Goal: Transaction & Acquisition: Purchase product/service

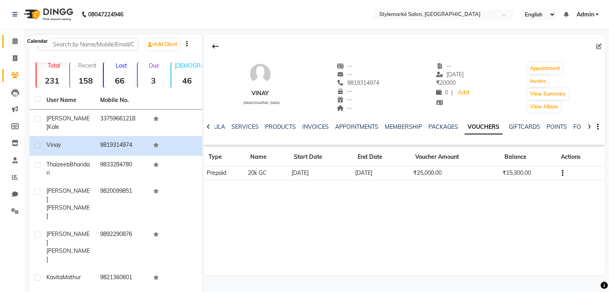
click at [12, 44] on icon at bounding box center [14, 41] width 5 height 6
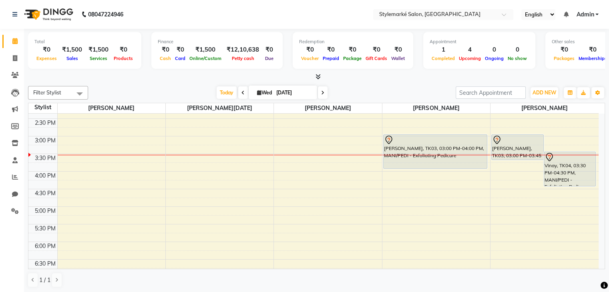
scroll to position [170, 0]
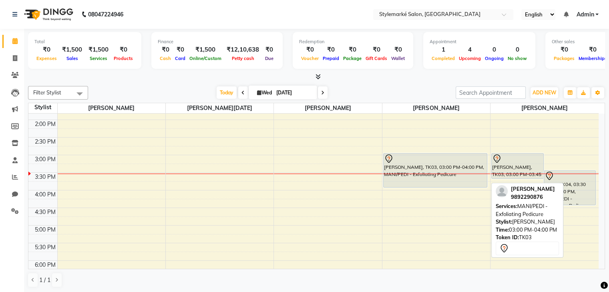
click at [428, 177] on div "[PERSON_NAME], TK03, 03:00 PM-04:00 PM, MANI/PEDI - Exfoliating Pedicure" at bounding box center [436, 171] width 104 height 34
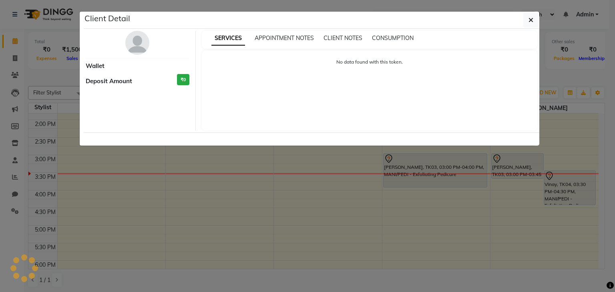
select select "7"
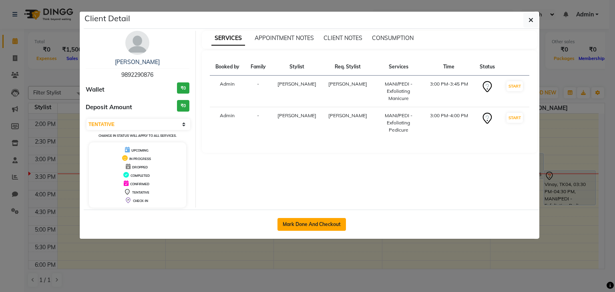
click at [325, 228] on button "Mark Done And Checkout" at bounding box center [312, 224] width 69 height 13
select select "service"
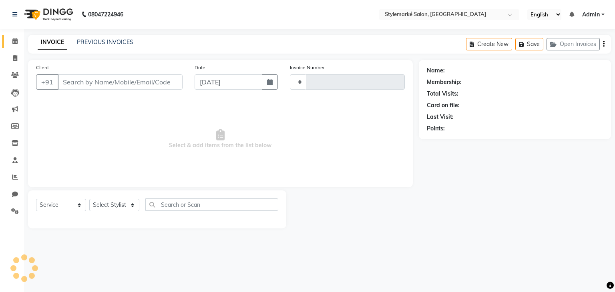
type input "0928"
select select "7909"
type input "9892290876"
select select "71244"
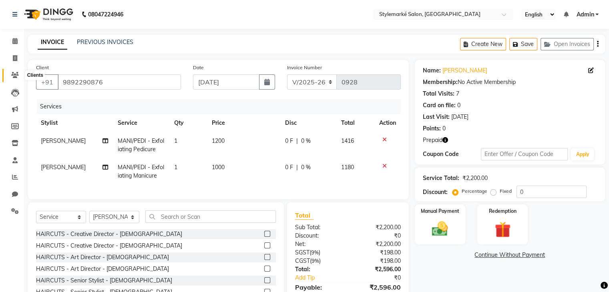
click at [16, 74] on icon at bounding box center [15, 75] width 8 height 6
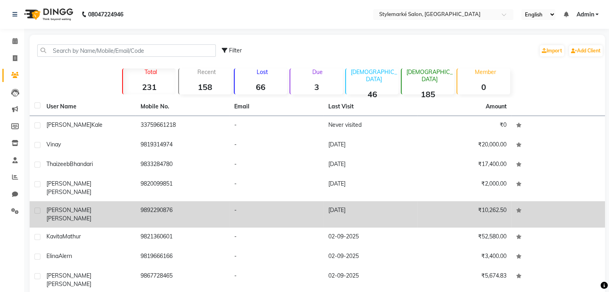
click at [63, 215] on span "[PERSON_NAME]" at bounding box center [68, 218] width 45 height 7
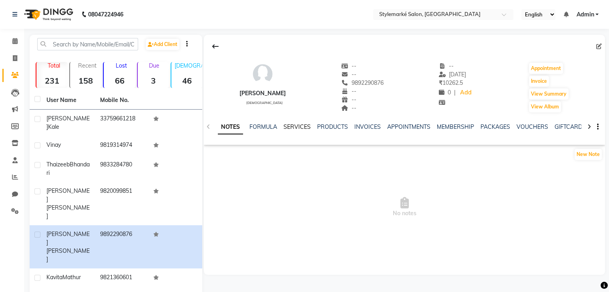
click at [293, 128] on link "SERVICES" at bounding box center [297, 126] width 27 height 7
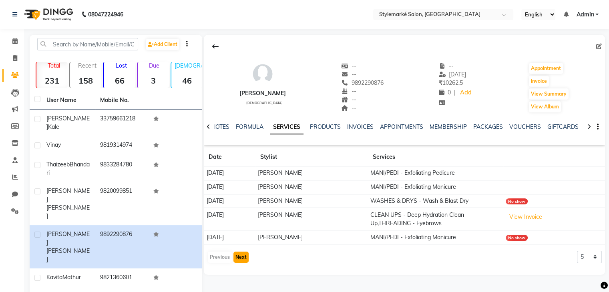
click at [239, 258] on button "Next" at bounding box center [241, 257] width 15 height 11
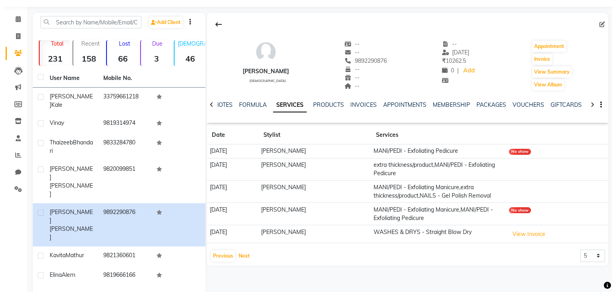
scroll to position [40, 0]
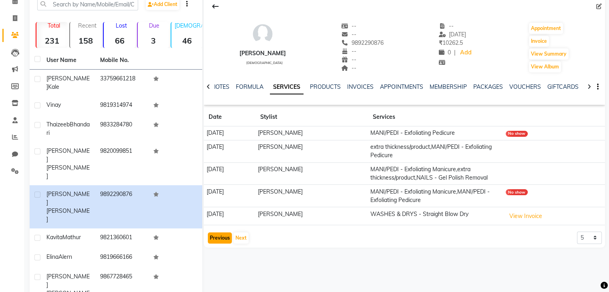
click at [223, 238] on button "Previous" at bounding box center [220, 238] width 24 height 11
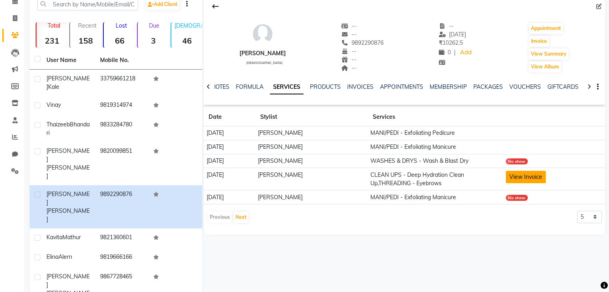
click at [527, 180] on button "View Invoice" at bounding box center [526, 177] width 40 height 12
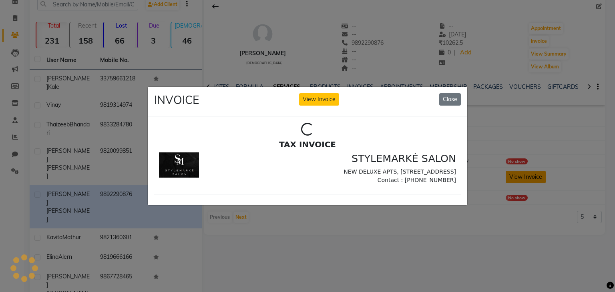
scroll to position [0, 0]
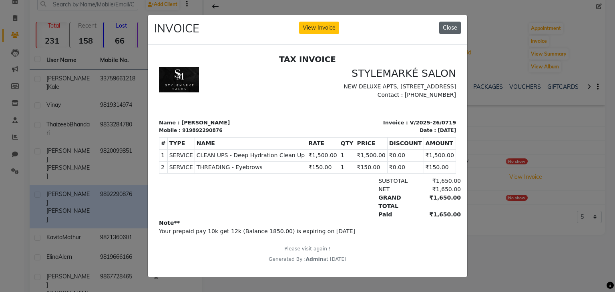
click at [444, 25] on button "Close" at bounding box center [451, 28] width 22 height 12
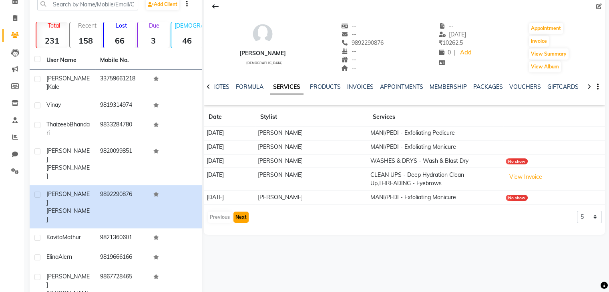
click at [244, 220] on button "Next" at bounding box center [241, 217] width 15 height 11
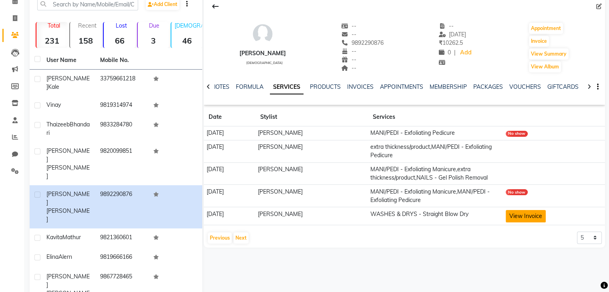
click at [522, 215] on button "View Invoice" at bounding box center [526, 216] width 40 height 12
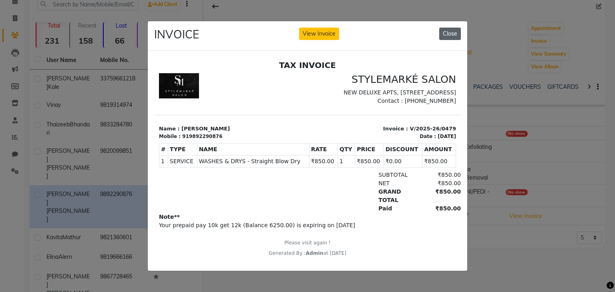
click at [442, 31] on button "Close" at bounding box center [451, 34] width 22 height 12
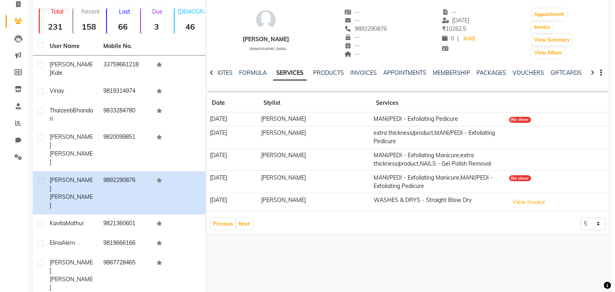
scroll to position [62, 0]
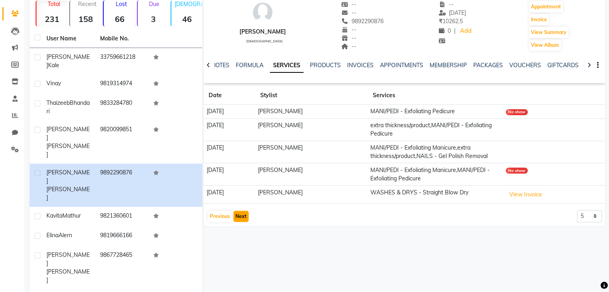
click at [242, 215] on button "Next" at bounding box center [241, 216] width 15 height 11
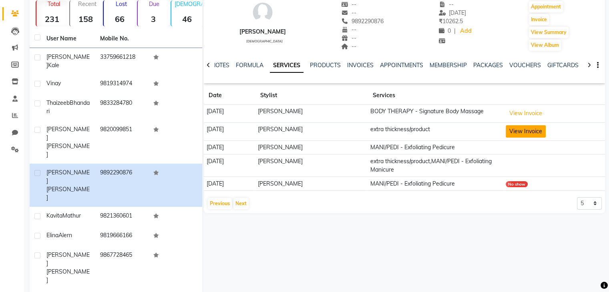
click at [541, 134] on button "View Invoice" at bounding box center [526, 131] width 40 height 12
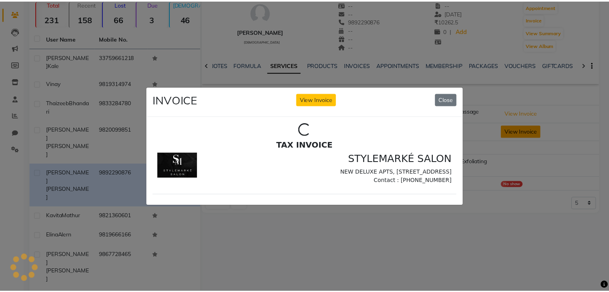
scroll to position [0, 0]
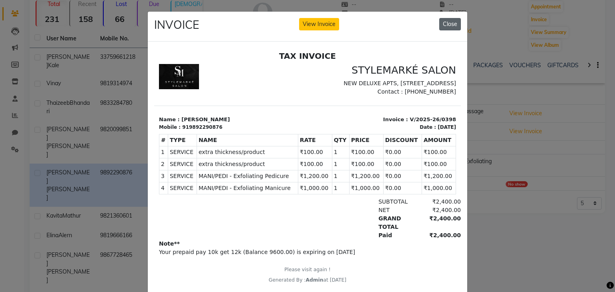
click at [448, 23] on button "Close" at bounding box center [451, 24] width 22 height 12
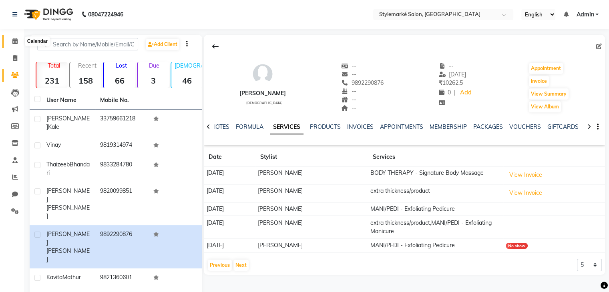
click at [13, 42] on icon at bounding box center [14, 41] width 5 height 6
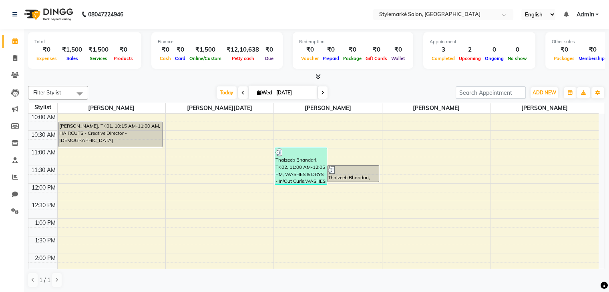
scroll to position [80, 0]
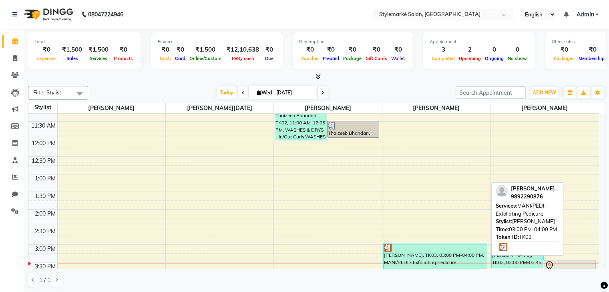
click at [432, 252] on div "[PERSON_NAME], TK03, 03:00 PM-04:00 PM, MANI/PEDI - Exfoliating Pedicure" at bounding box center [436, 261] width 104 height 34
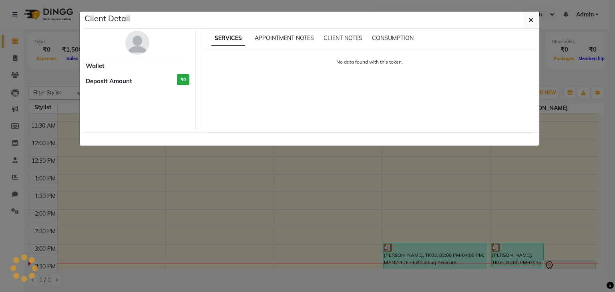
select select "3"
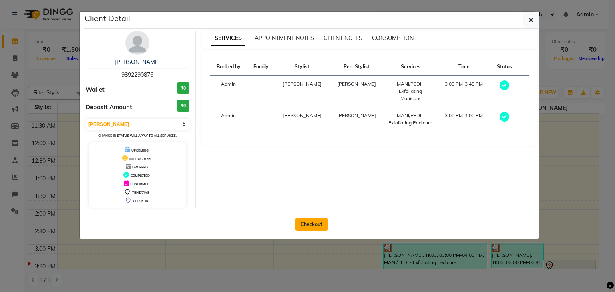
click at [311, 224] on button "Checkout" at bounding box center [312, 224] width 32 height 13
select select "service"
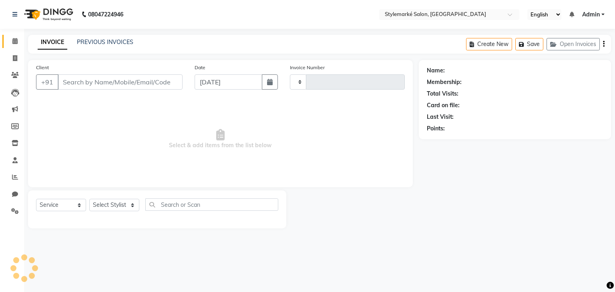
type input "0928"
select select "7909"
type input "9892290876"
select select "71244"
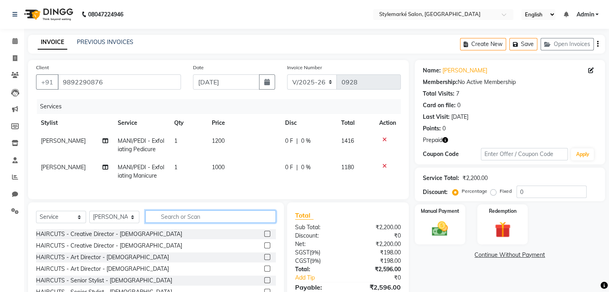
click at [187, 223] on input "text" at bounding box center [210, 217] width 131 height 12
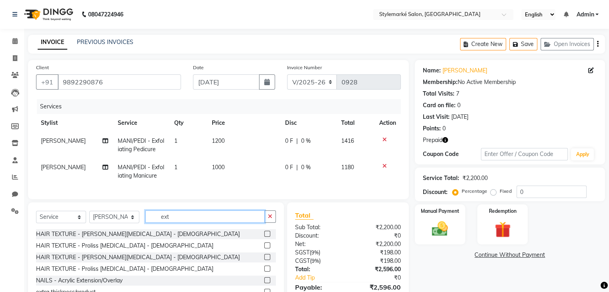
scroll to position [40, 0]
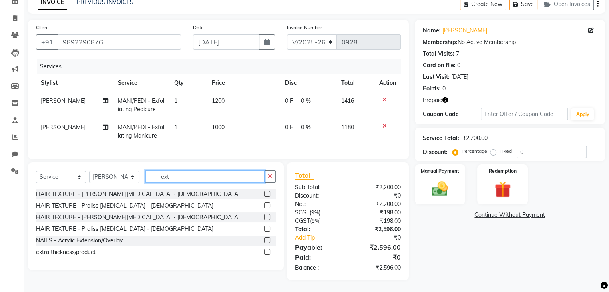
type input "ext"
click at [267, 255] on label at bounding box center [267, 252] width 6 height 6
click at [267, 255] on input "checkbox" at bounding box center [266, 252] width 5 height 5
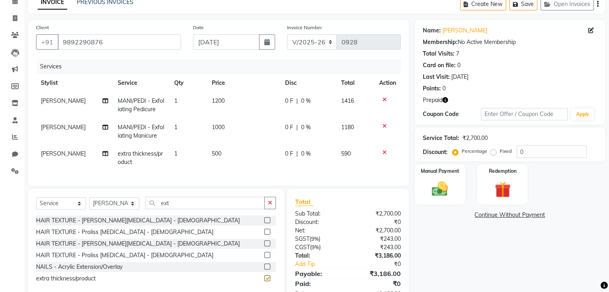
checkbox input "false"
click at [130, 210] on select "Select Stylist Ganesh Mariya ⁠Mansi Dhanu ⁠Nisha Patel Salman Salmani Shafique …" at bounding box center [114, 204] width 50 height 12
select select "71243"
click at [89, 204] on select "Select Stylist Ganesh Mariya ⁠Mansi Dhanu ⁠Nisha Patel Salman Salmani Shafique …" at bounding box center [114, 204] width 50 height 12
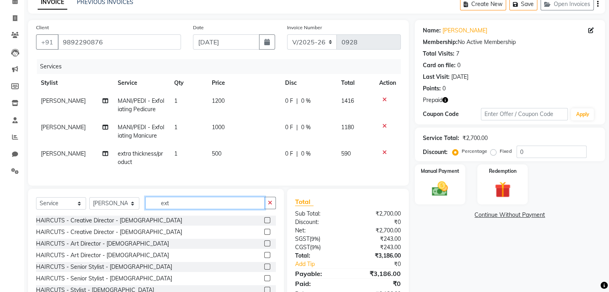
click at [182, 210] on input "ext" at bounding box center [204, 203] width 119 height 12
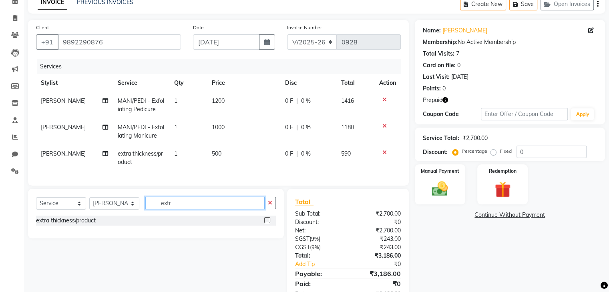
type input "extr"
click at [266, 224] on label at bounding box center [267, 221] width 6 height 6
click at [266, 224] on input "checkbox" at bounding box center [266, 220] width 5 height 5
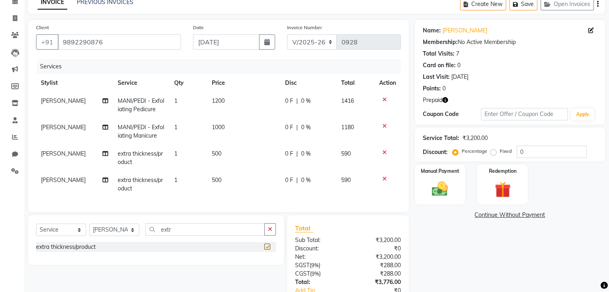
checkbox input "false"
click at [228, 155] on td "500" at bounding box center [243, 158] width 73 height 26
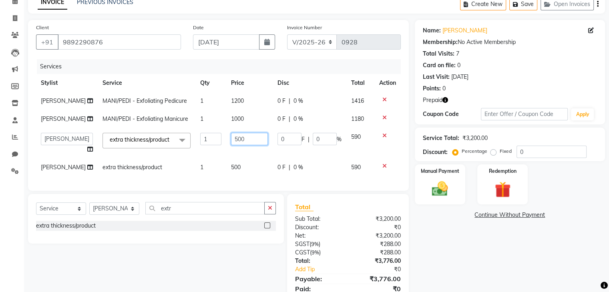
click at [242, 145] on input "500" at bounding box center [249, 139] width 37 height 12
type input "5"
type input "100"
click at [360, 147] on td "590" at bounding box center [361, 143] width 28 height 30
click at [231, 171] on span "500" at bounding box center [236, 167] width 10 height 7
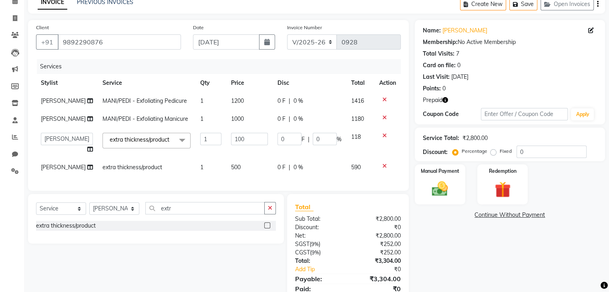
select select "71243"
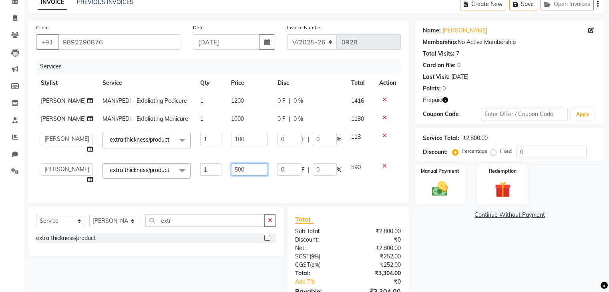
click at [244, 176] on input "500" at bounding box center [249, 169] width 37 height 12
type input "5"
type input "100"
click at [352, 184] on td "590" at bounding box center [361, 174] width 28 height 30
select select "71243"
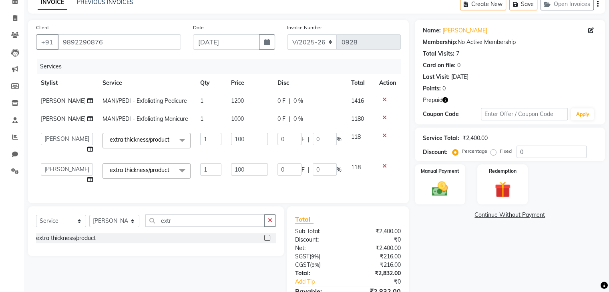
click at [599, 4] on div "Create New Save Open Invoices" at bounding box center [532, 4] width 145 height 19
click at [596, 4] on div "Create New Save Open Invoices" at bounding box center [532, 4] width 145 height 19
click at [598, 4] on icon "button" at bounding box center [598, 4] width 2 height 0
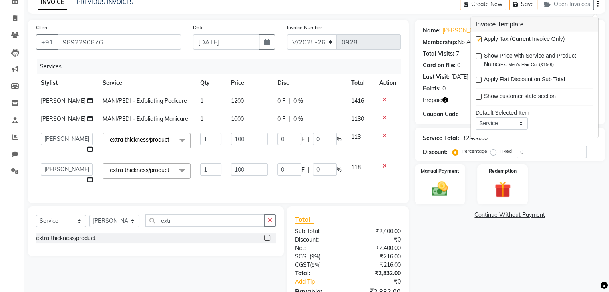
click at [480, 39] on label at bounding box center [479, 39] width 6 height 6
click at [480, 39] on input "checkbox" at bounding box center [478, 39] width 5 height 5
checkbox input "false"
click at [504, 192] on img at bounding box center [502, 190] width 27 height 20
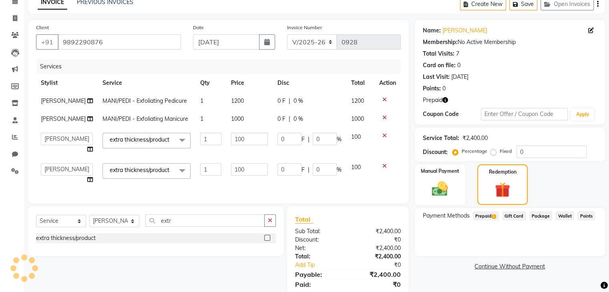
click at [493, 218] on span "1" at bounding box center [494, 217] width 4 height 5
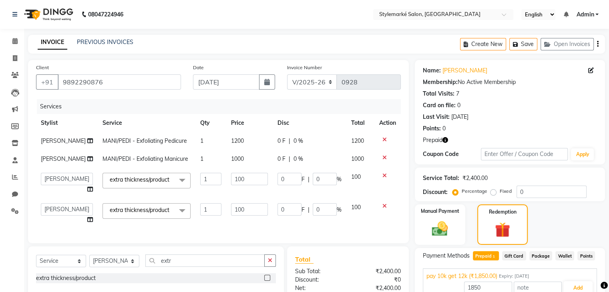
scroll to position [80, 0]
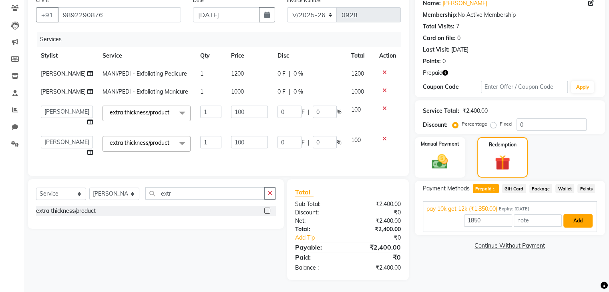
click at [580, 214] on button "Add" at bounding box center [578, 221] width 29 height 14
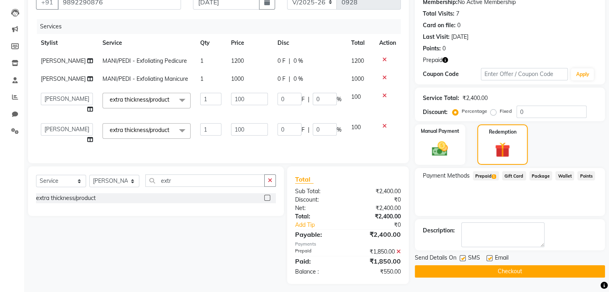
scroll to position [99, 0]
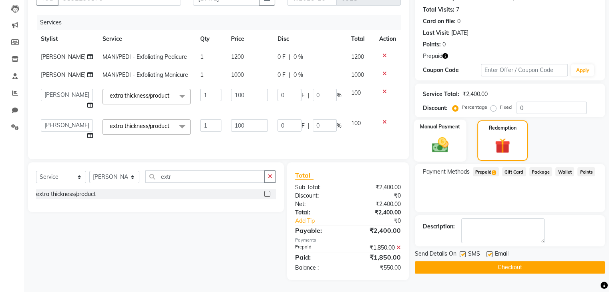
click at [431, 137] on img at bounding box center [440, 144] width 27 height 19
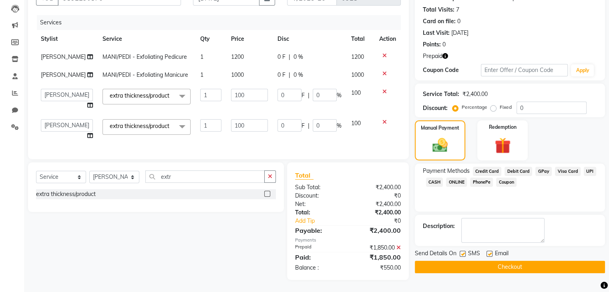
click at [564, 167] on span "Visa Card" at bounding box center [568, 171] width 26 height 9
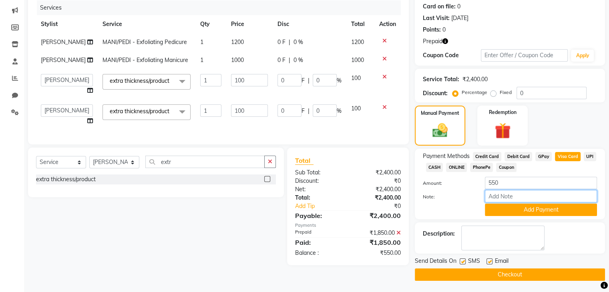
click at [508, 198] on input "Note:" at bounding box center [541, 196] width 112 height 12
type input "mastercard - 3523"
click at [513, 212] on button "Add Payment" at bounding box center [541, 210] width 112 height 12
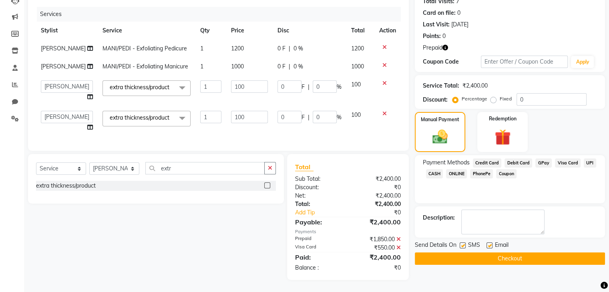
scroll to position [107, 0]
click at [547, 253] on button "Checkout" at bounding box center [510, 259] width 190 height 12
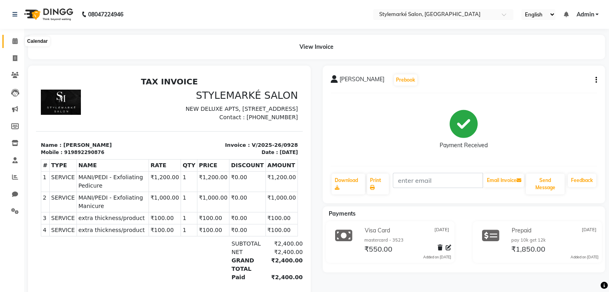
click at [18, 43] on span at bounding box center [15, 41] width 14 height 9
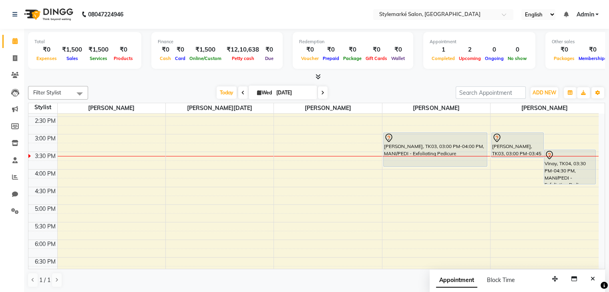
scroll to position [240, 0]
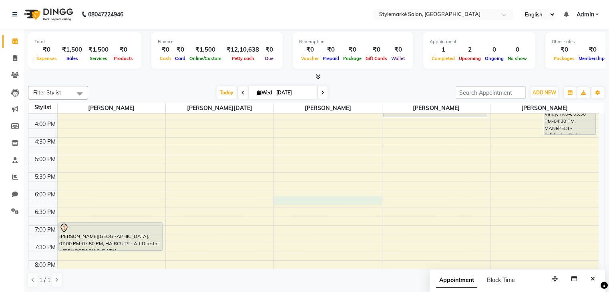
click at [317, 199] on div "9:00 AM 9:30 AM 10:00 AM 10:30 AM 11:00 AM 11:30 AM 12:00 PM 12:30 PM 1:00 PM 1…" at bounding box center [313, 84] width 571 height 423
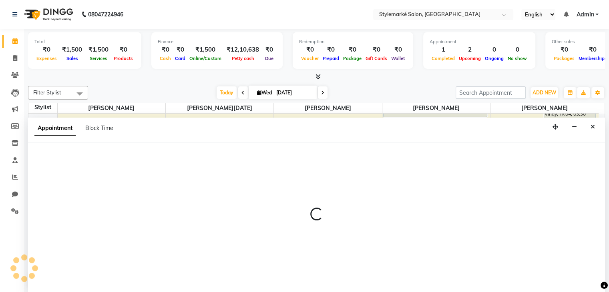
scroll to position [0, 0]
select select "71241"
select select "1095"
select select "tentative"
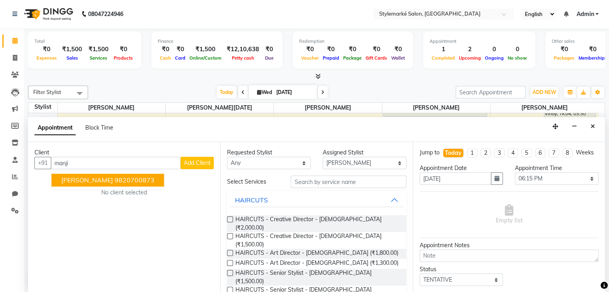
click at [100, 182] on span "[PERSON_NAME]" at bounding box center [87, 181] width 52 height 8
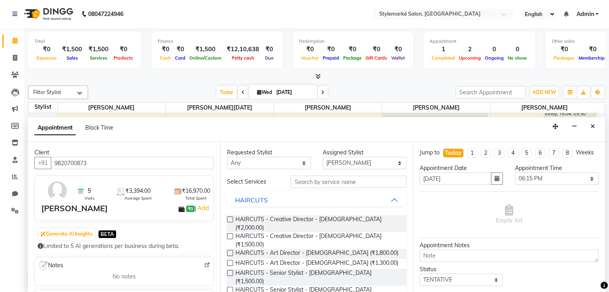
type input "9820700873"
click at [281, 159] on select "Any [PERSON_NAME] ⁠[PERSON_NAME][DATE] ⁠[PERSON_NAME] [PERSON_NAME] [PERSON_NAM…" at bounding box center [269, 163] width 84 height 12
select select "71241"
click at [227, 157] on select "Any [PERSON_NAME] ⁠[PERSON_NAME][DATE] ⁠[PERSON_NAME] [PERSON_NAME] [PERSON_NAM…" at bounding box center [269, 163] width 84 height 12
click at [324, 182] on input "text" at bounding box center [348, 182] width 115 height 12
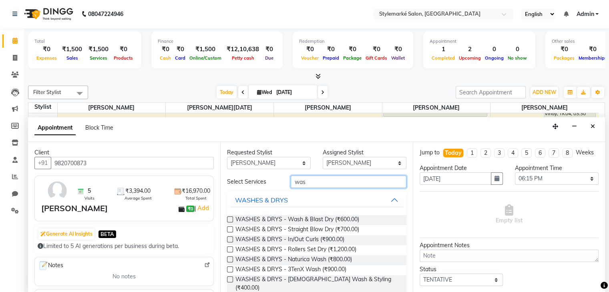
type input "was"
click at [229, 219] on label at bounding box center [230, 220] width 6 height 6
click at [229, 219] on input "checkbox" at bounding box center [229, 220] width 5 height 5
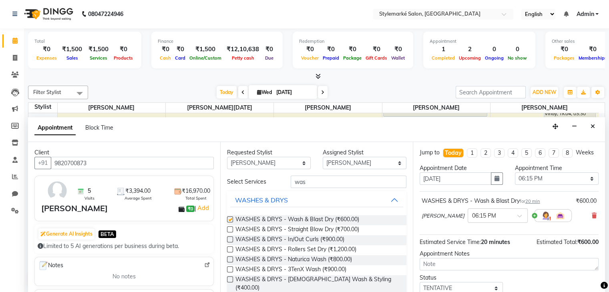
checkbox input "false"
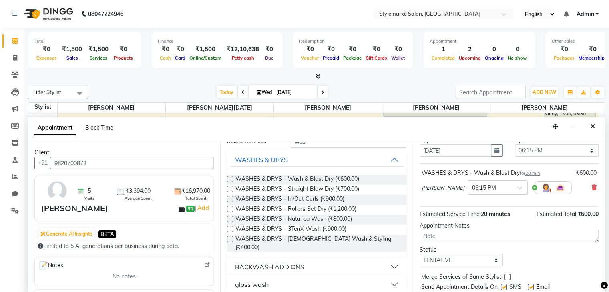
scroll to position [60, 0]
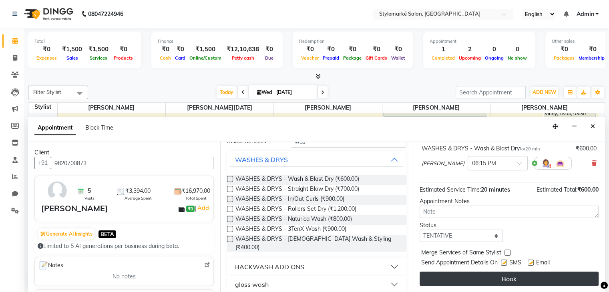
click at [477, 276] on button "Book" at bounding box center [509, 279] width 179 height 14
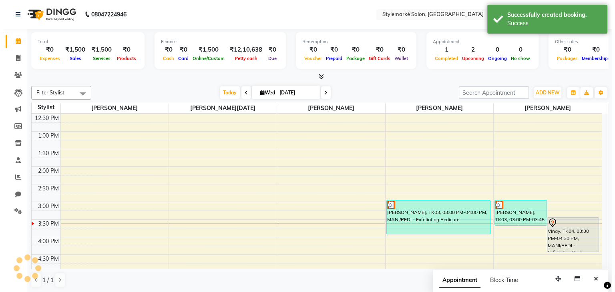
scroll to position [120, 0]
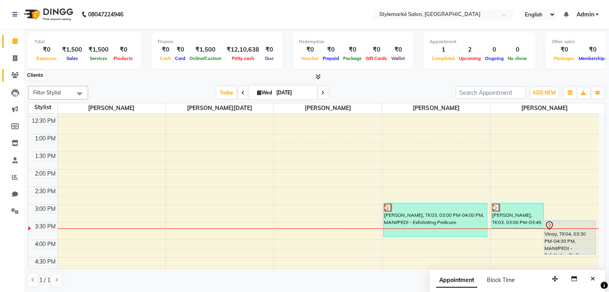
click at [13, 79] on span at bounding box center [15, 75] width 14 height 9
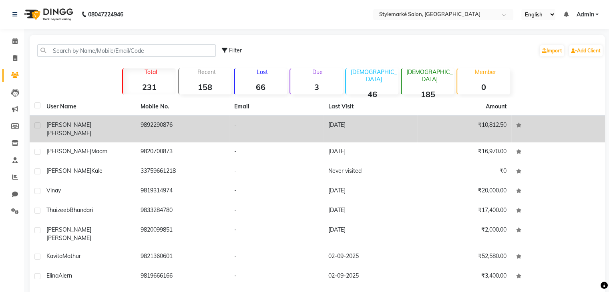
click at [68, 130] on span "[PERSON_NAME]" at bounding box center [68, 133] width 45 height 7
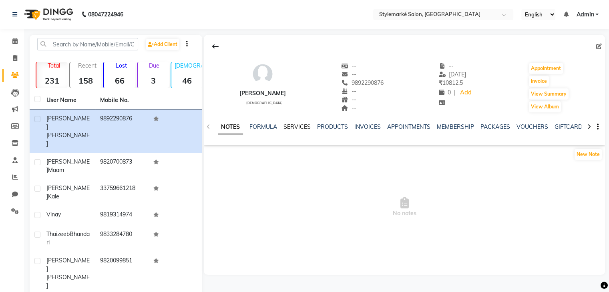
click at [293, 126] on link "SERVICES" at bounding box center [297, 126] width 27 height 7
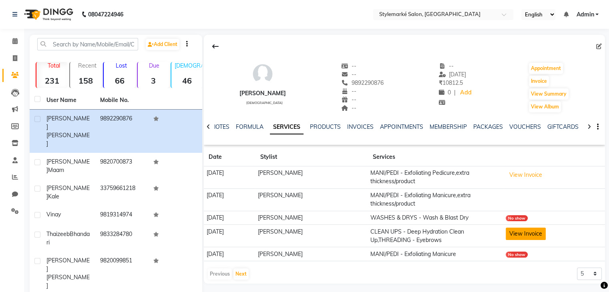
click at [530, 235] on button "View Invoice" at bounding box center [526, 234] width 40 height 12
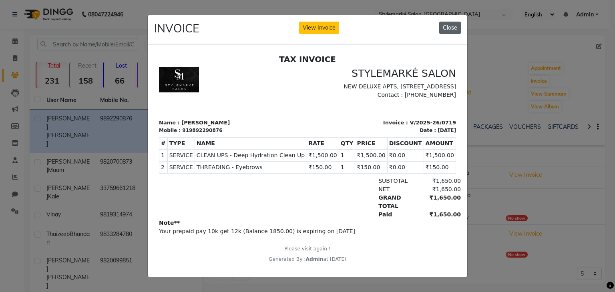
click at [449, 24] on button "Close" at bounding box center [451, 28] width 22 height 12
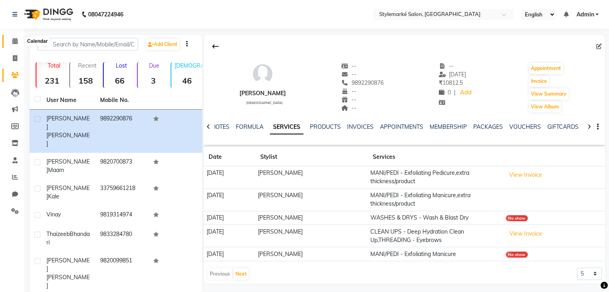
click at [16, 45] on span at bounding box center [15, 41] width 14 height 9
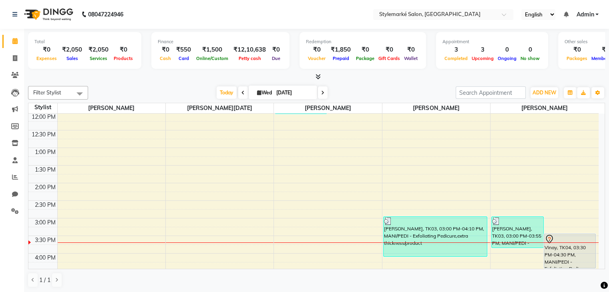
scroll to position [160, 0]
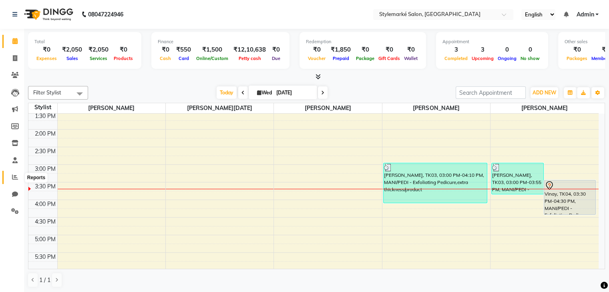
click at [14, 178] on icon at bounding box center [15, 177] width 6 height 6
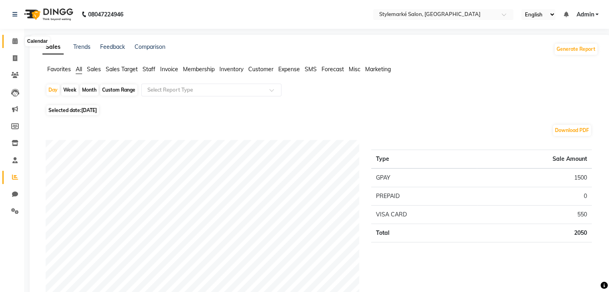
click at [11, 41] on span at bounding box center [15, 41] width 14 height 9
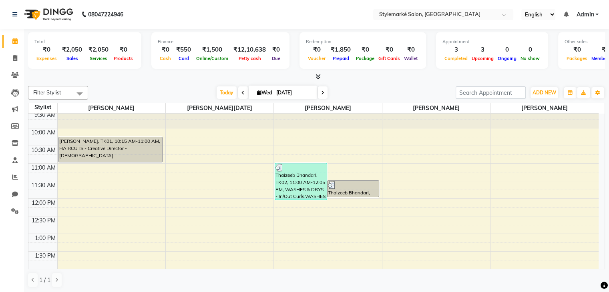
scroll to position [40, 0]
